Goal: Information Seeking & Learning: Learn about a topic

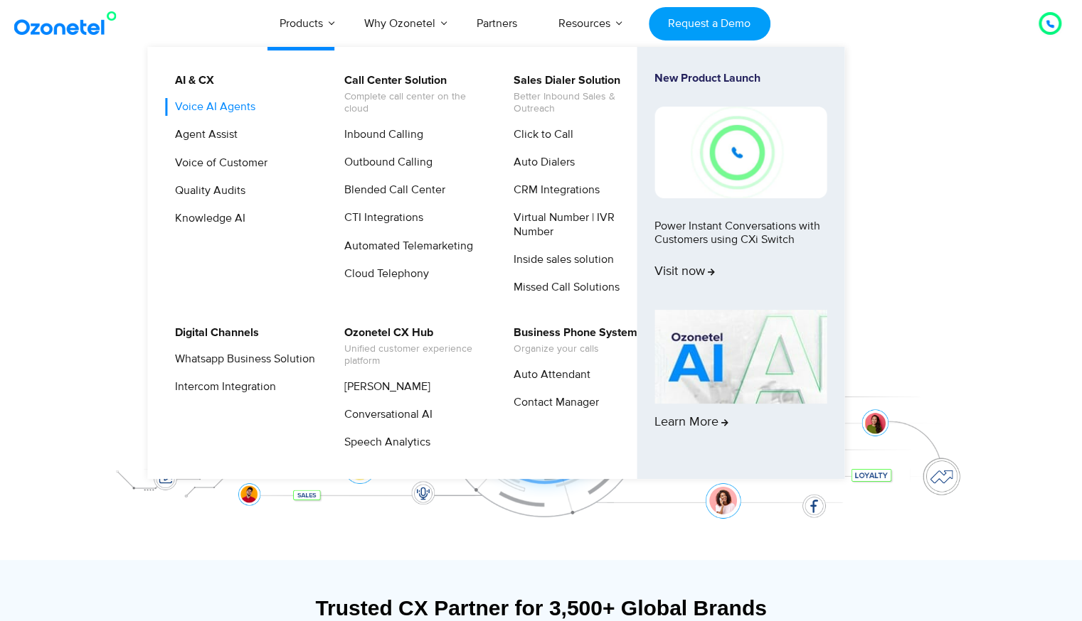
click at [223, 108] on link "Voice AI Agents" at bounding box center [212, 107] width 92 height 18
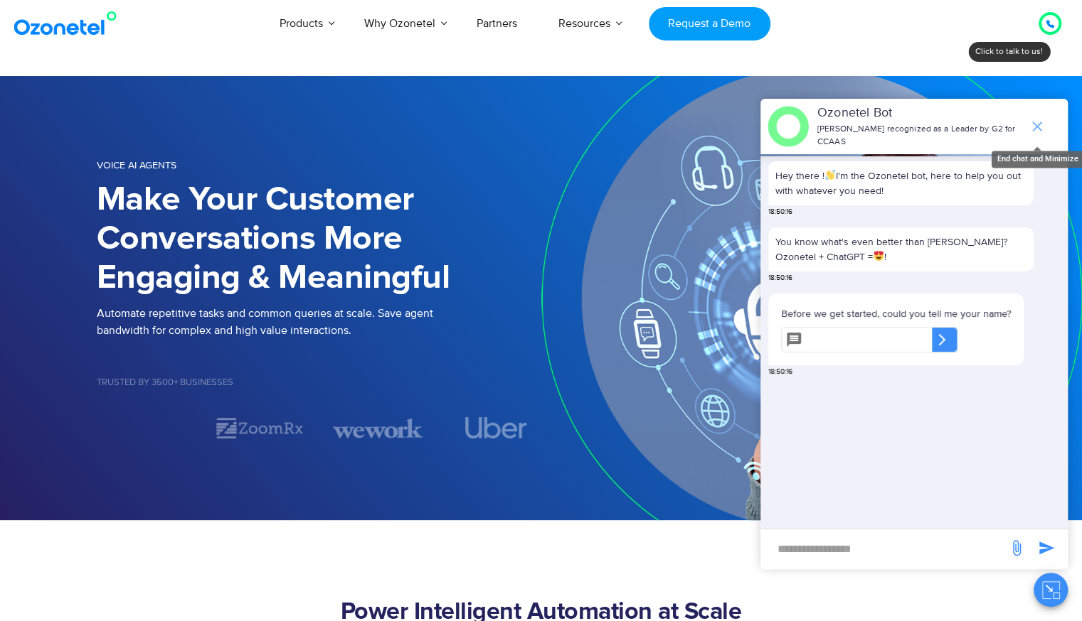
click at [1035, 122] on icon "end chat or minimize" at bounding box center [1037, 127] width 10 height 10
